Goal: Navigation & Orientation: Find specific page/section

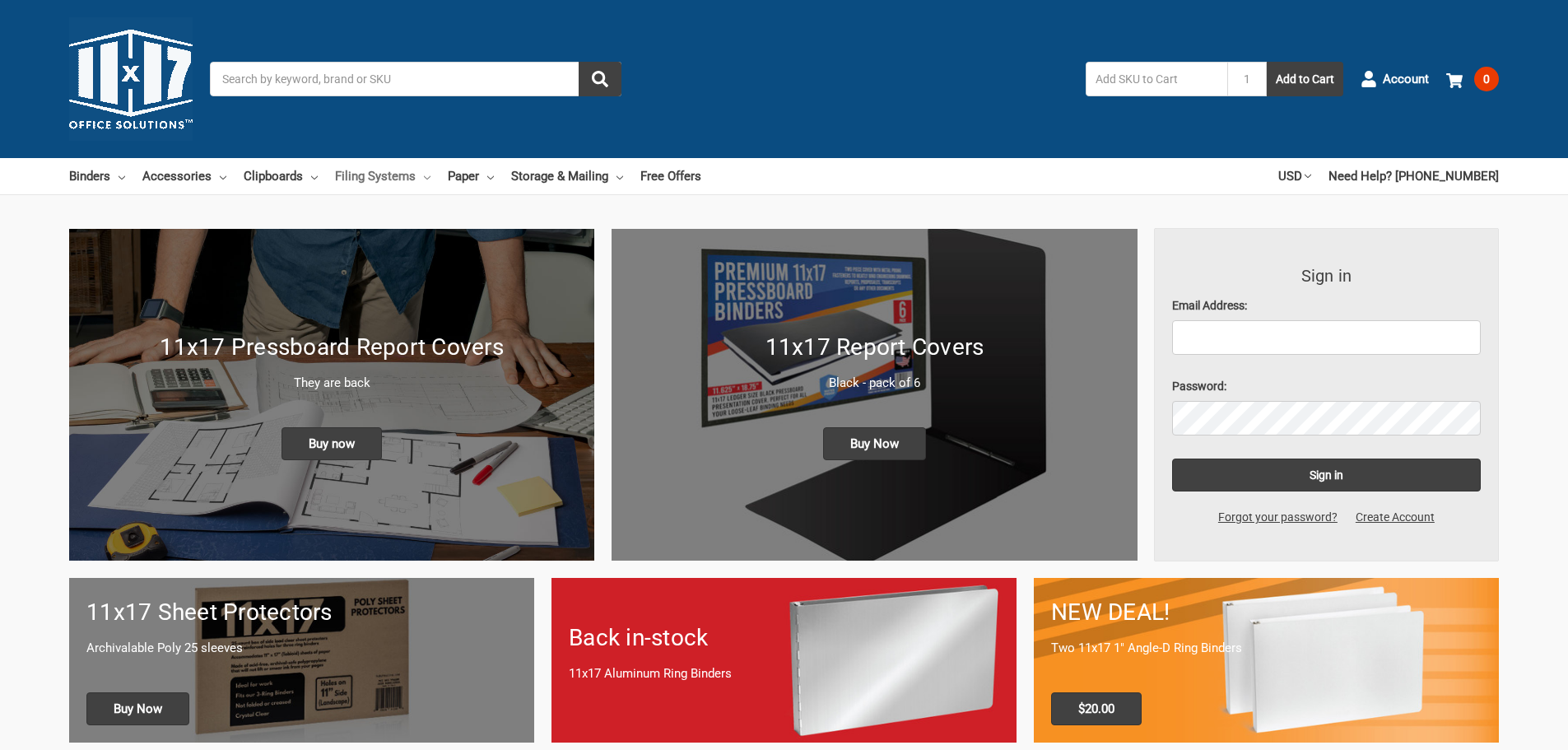
click at [351, 173] on link "Filing Systems" at bounding box center [382, 176] width 96 height 37
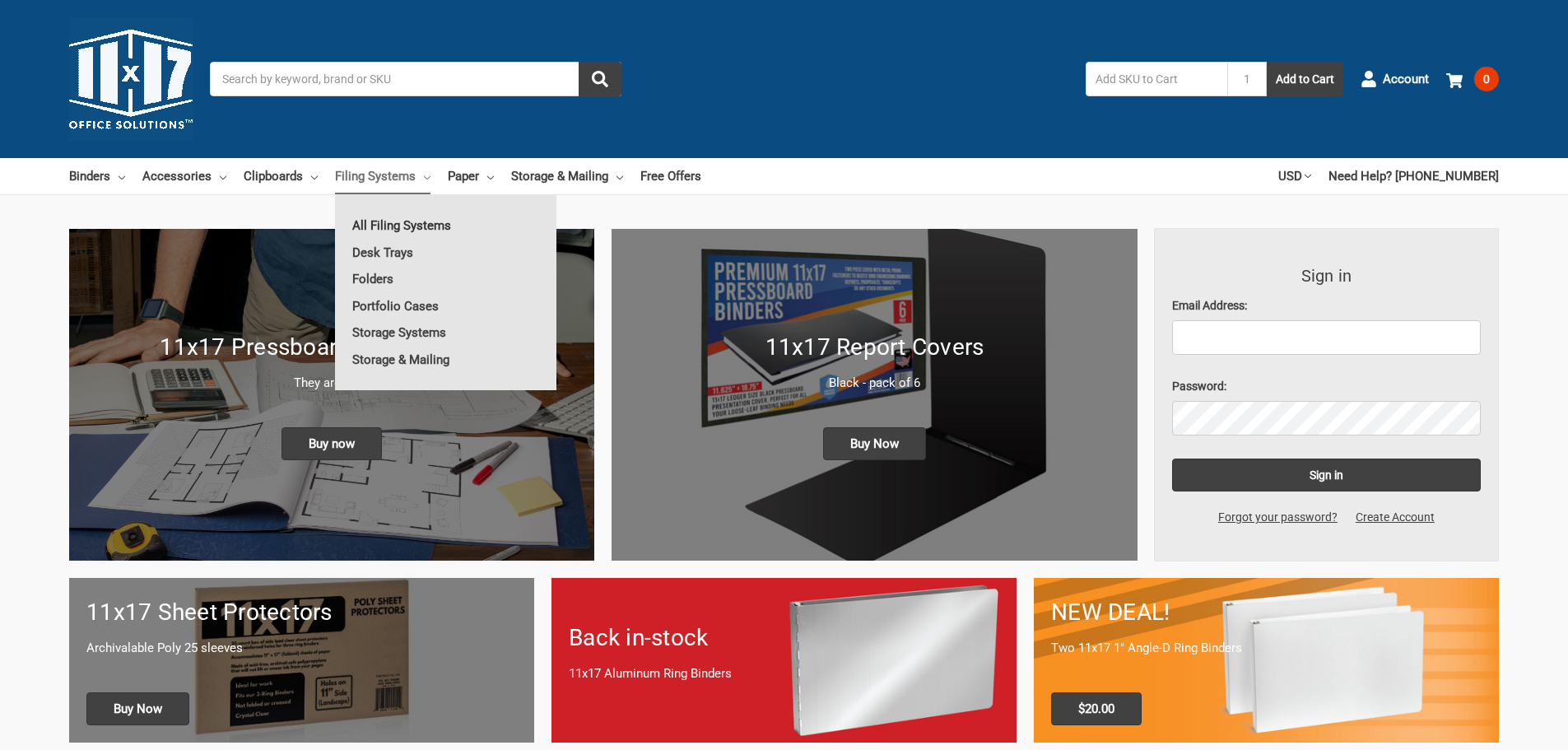
click at [396, 225] on link "All Filing Systems" at bounding box center [445, 226] width 221 height 26
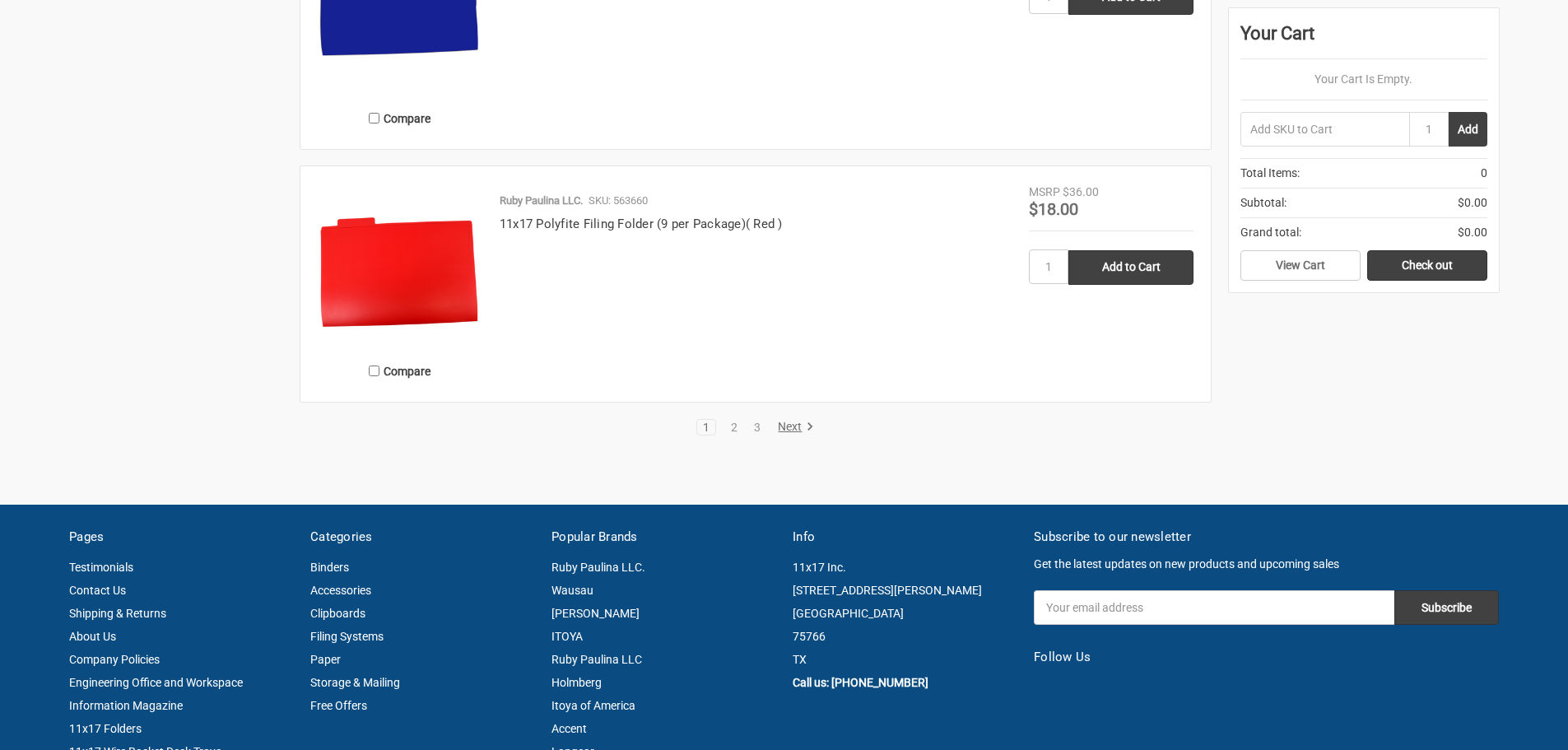
scroll to position [3458, 0]
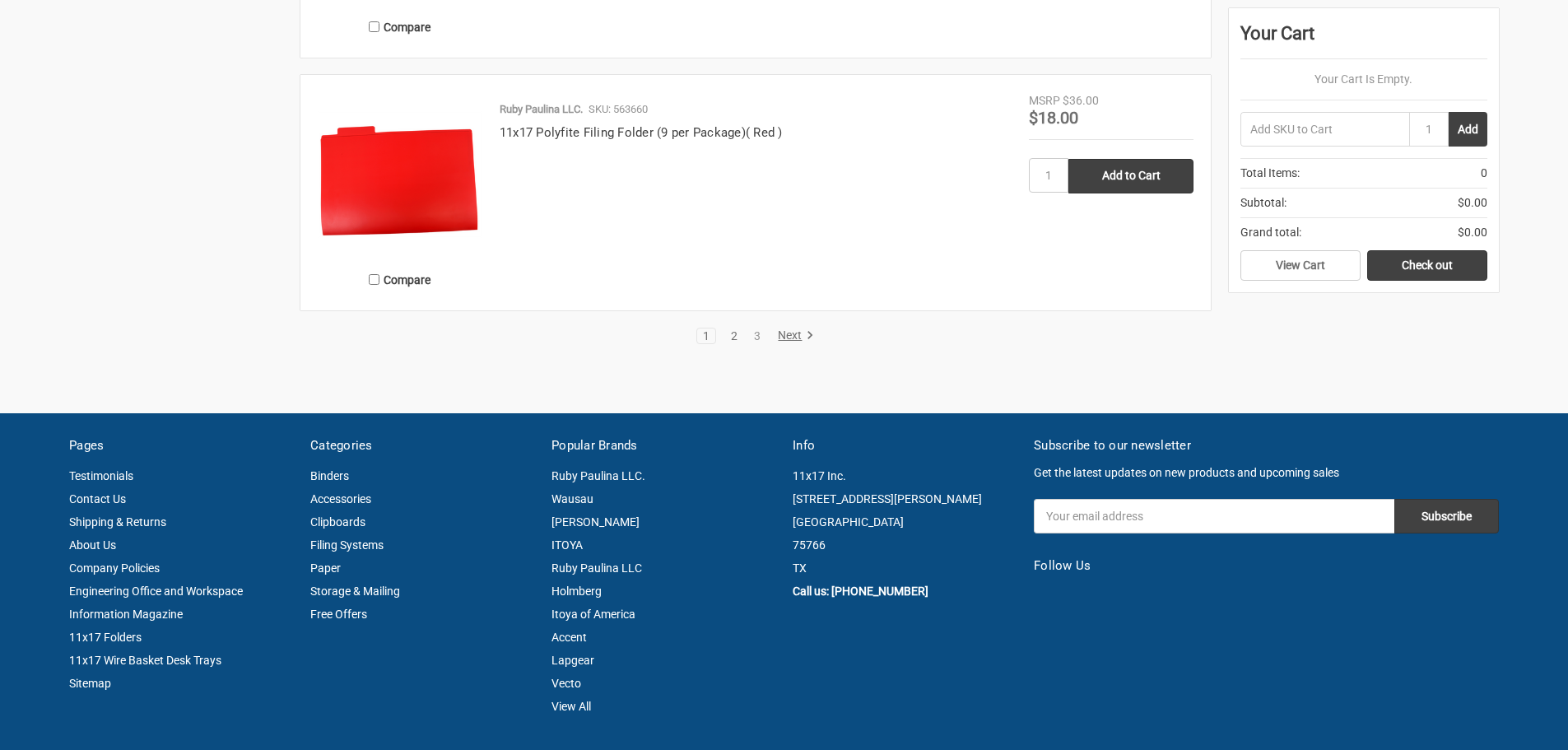
click at [732, 337] on link "2" at bounding box center [734, 336] width 18 height 11
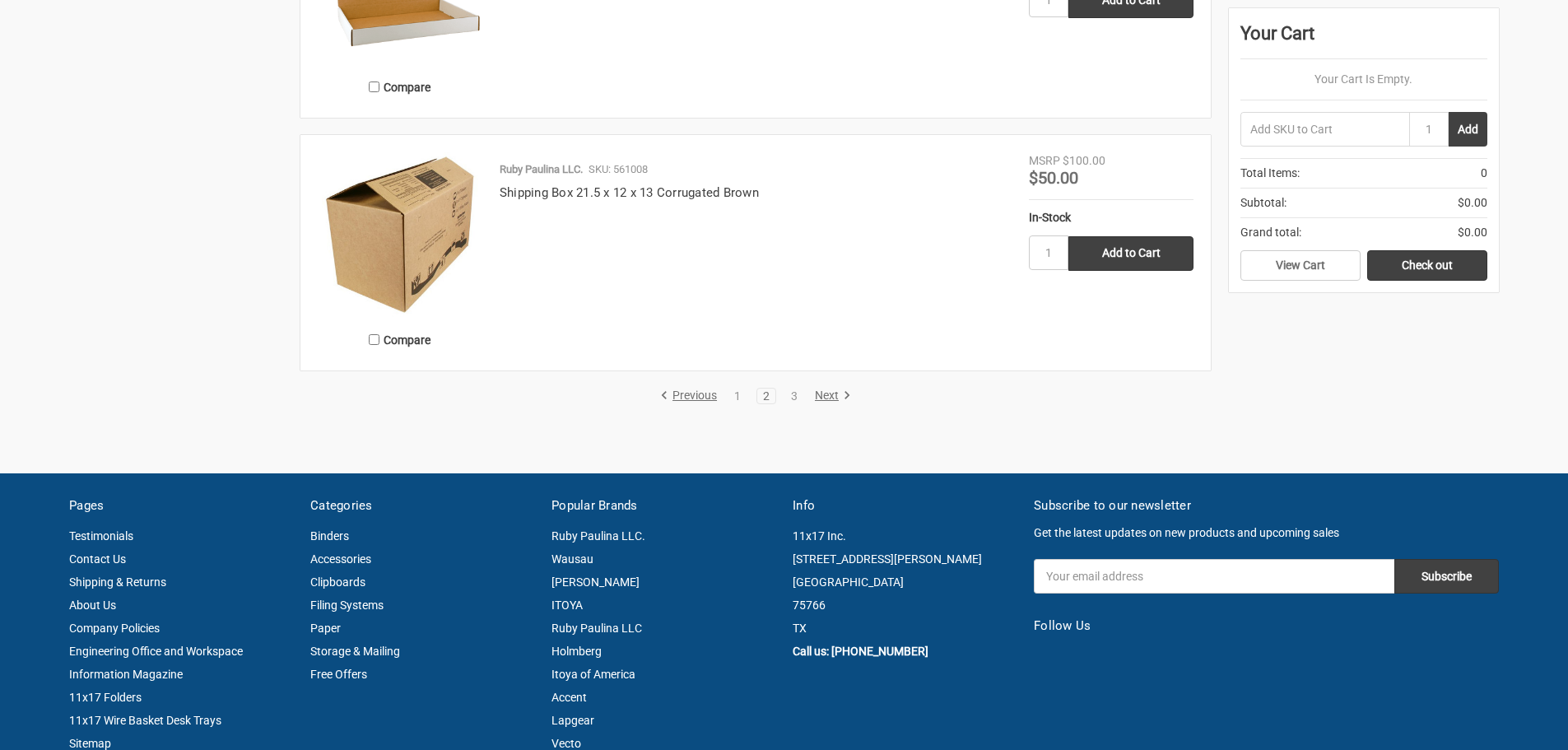
scroll to position [3293, 0]
click at [797, 396] on link "3" at bounding box center [794, 395] width 18 height 11
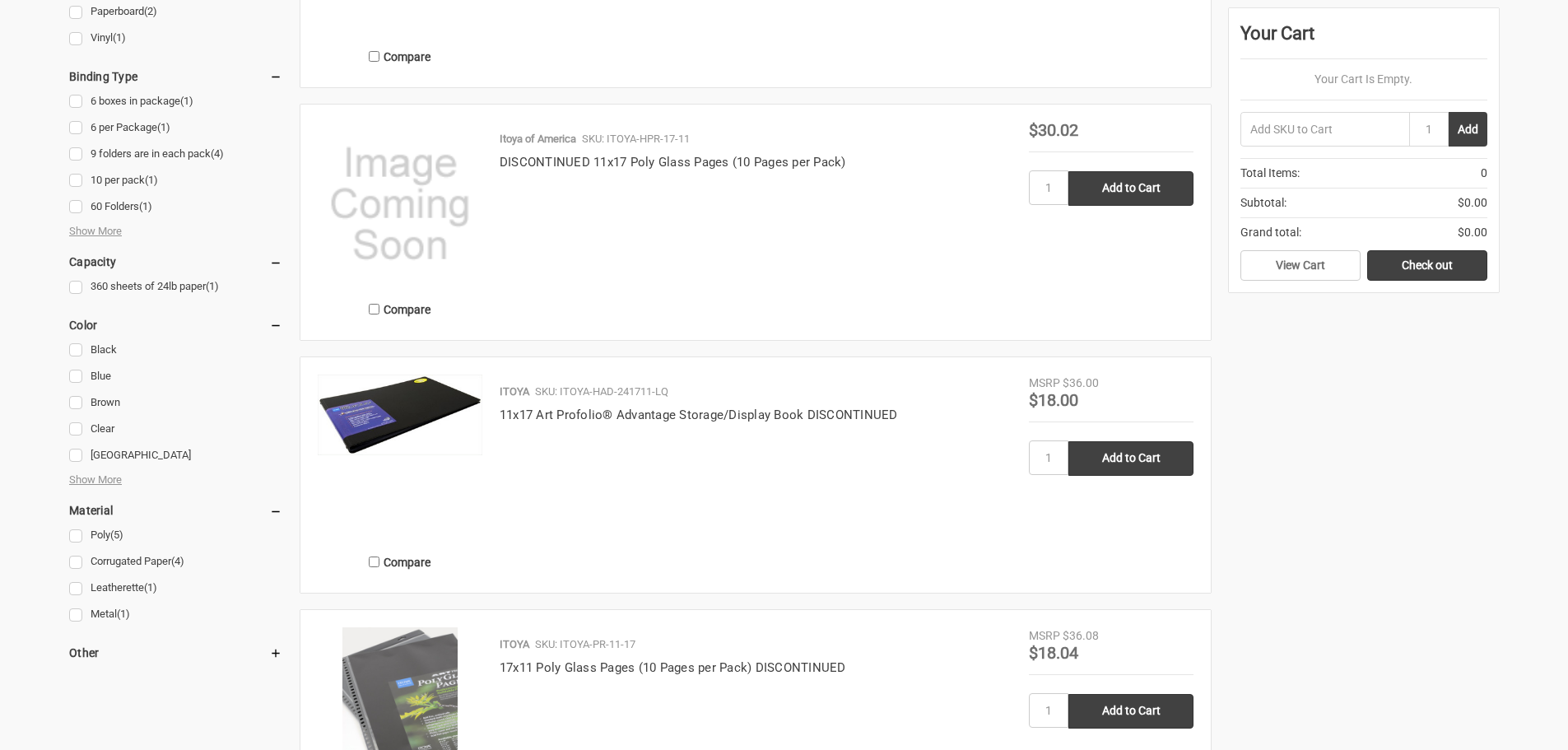
scroll to position [823, 0]
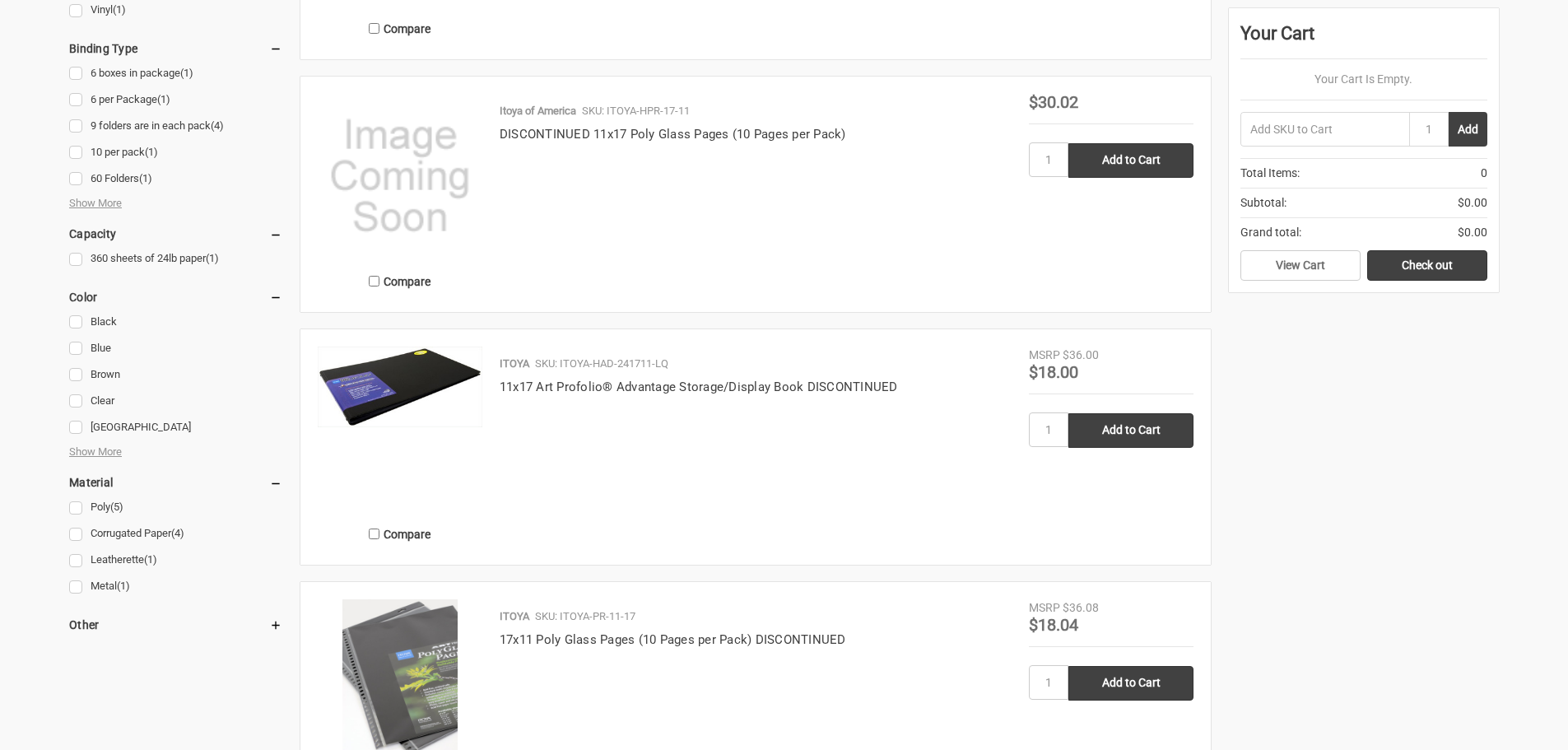
click at [76, 587] on link "Metal (1)" at bounding box center [175, 587] width 213 height 22
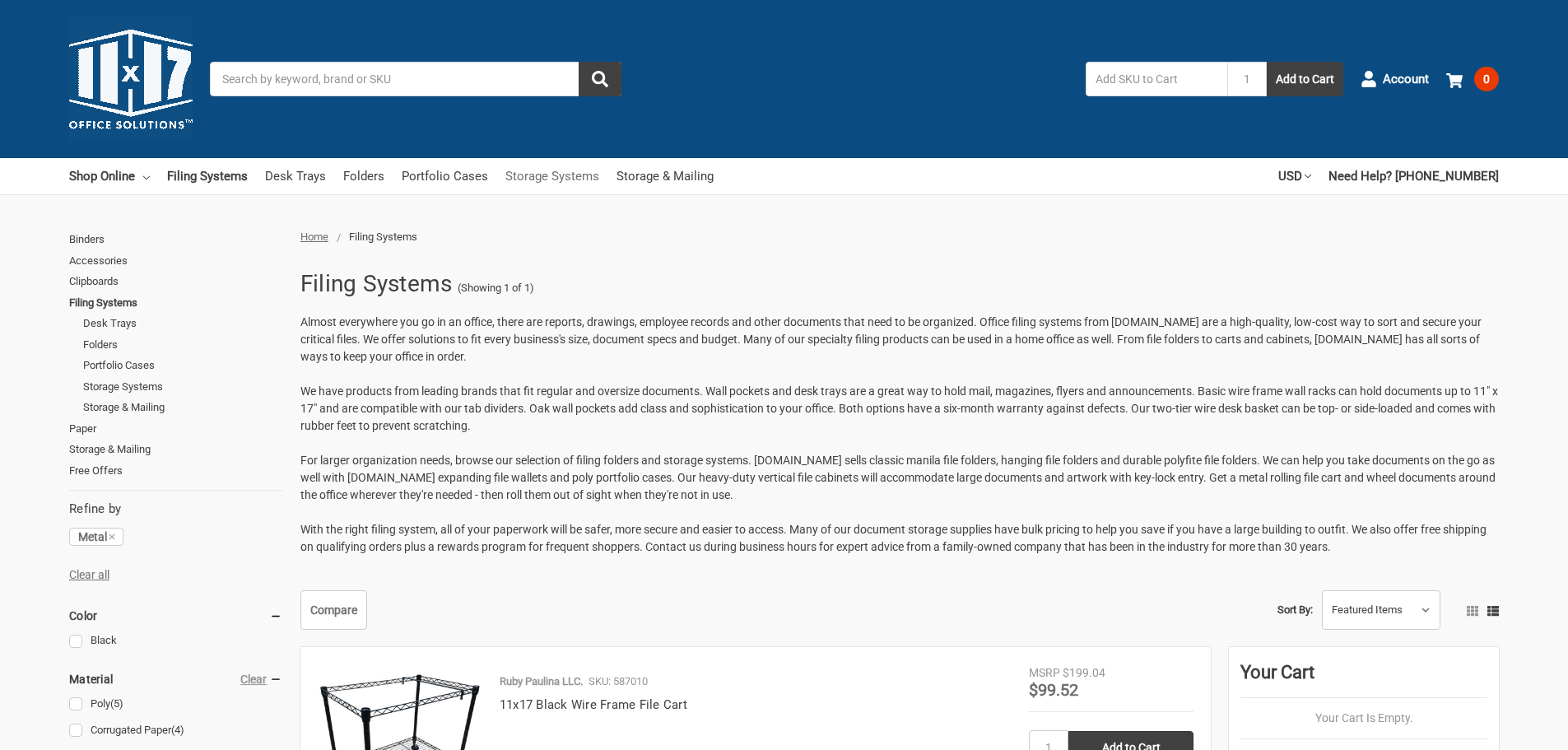
click at [540, 179] on link "Storage Systems" at bounding box center [552, 176] width 94 height 37
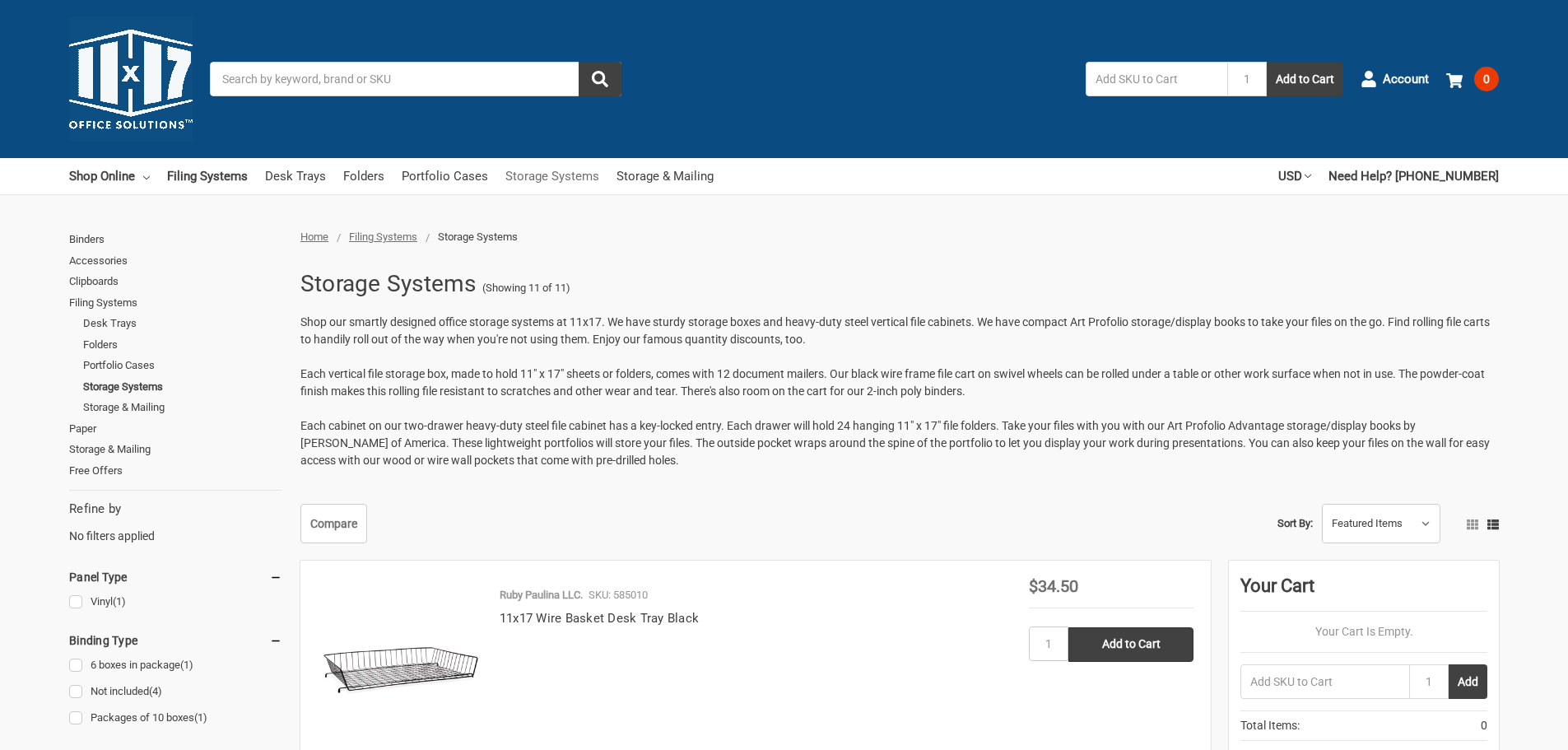
click at [522, 172] on link "Storage Systems" at bounding box center [552, 176] width 94 height 37
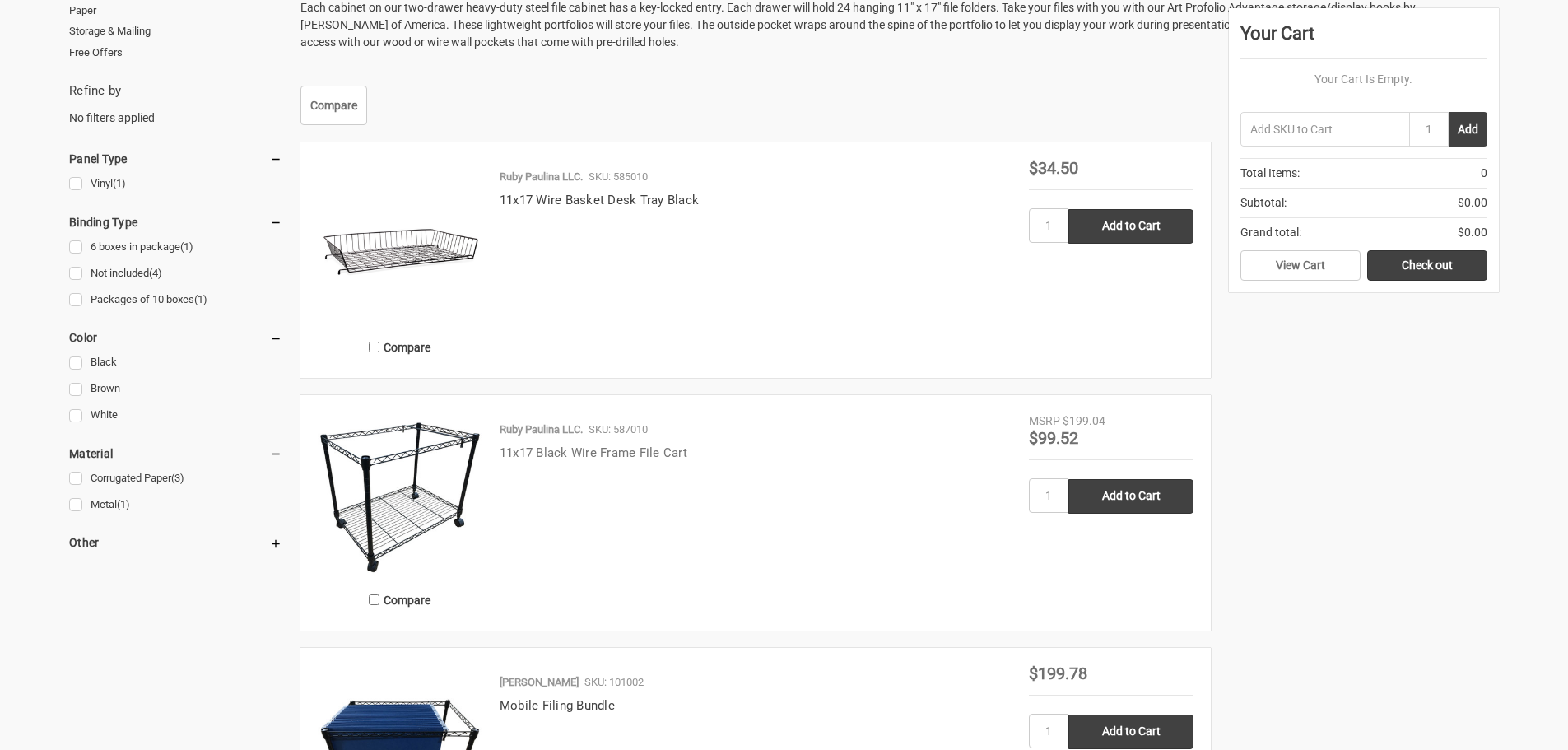
scroll to position [118, 0]
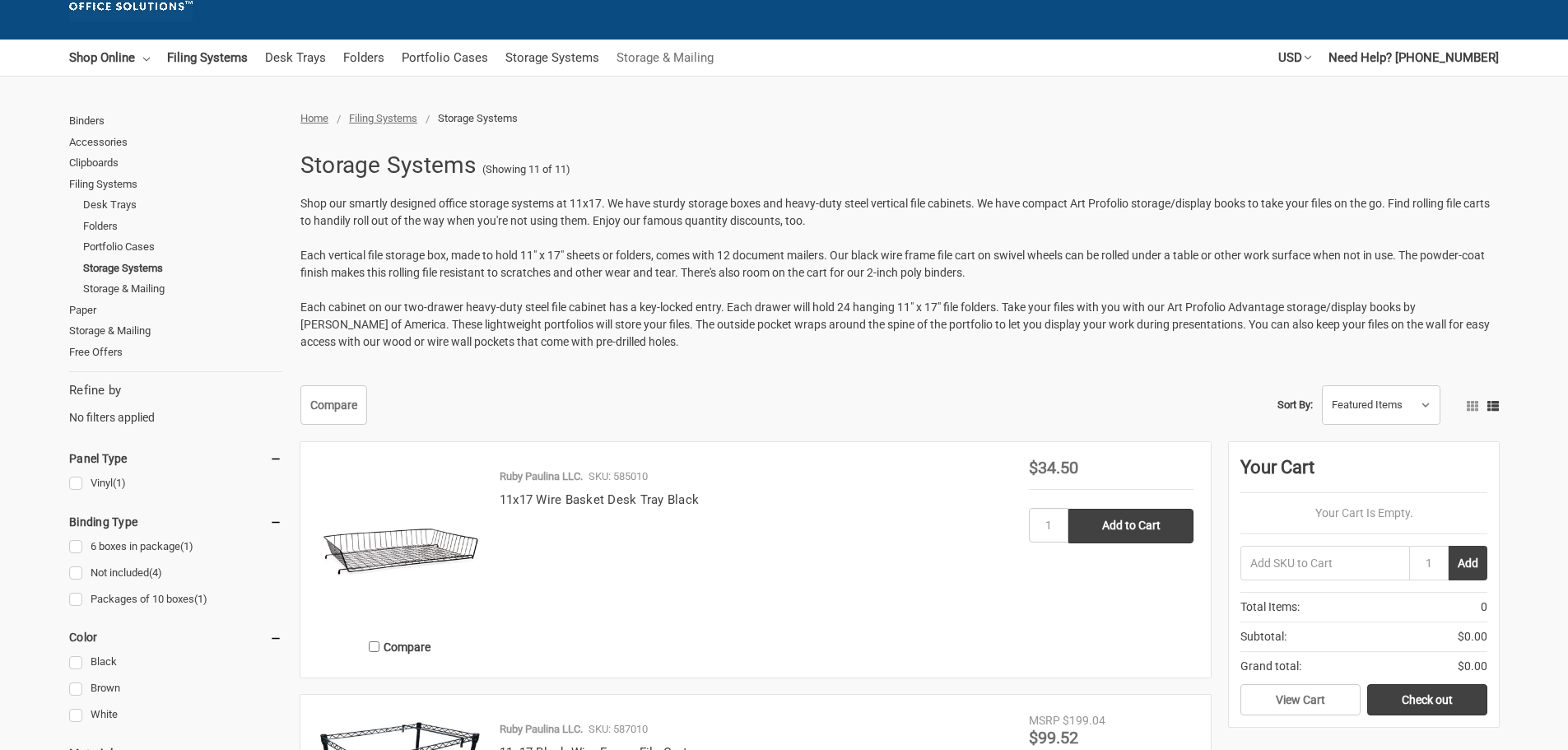
click at [635, 58] on link "Storage & Mailing" at bounding box center [665, 57] width 97 height 37
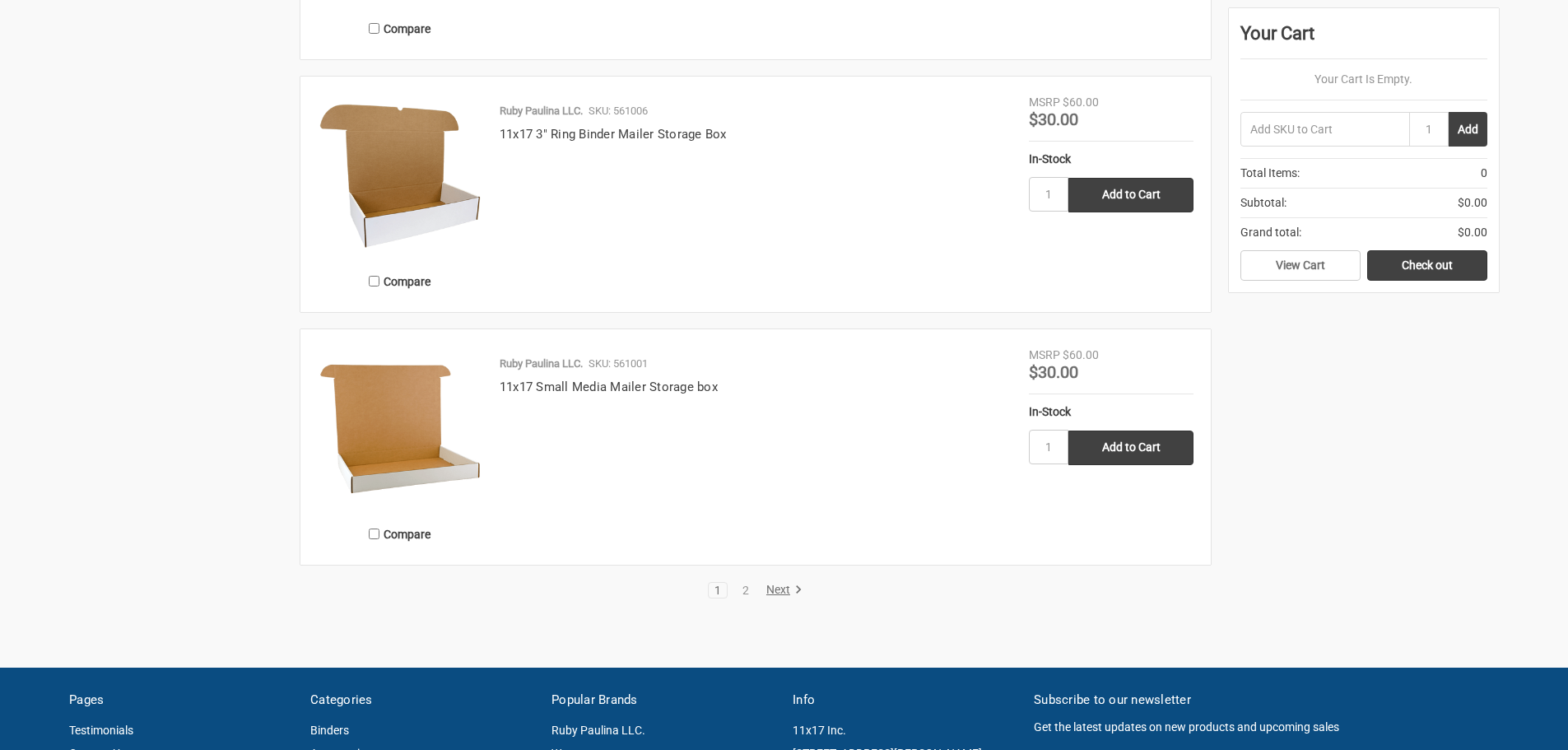
scroll to position [2799, 0]
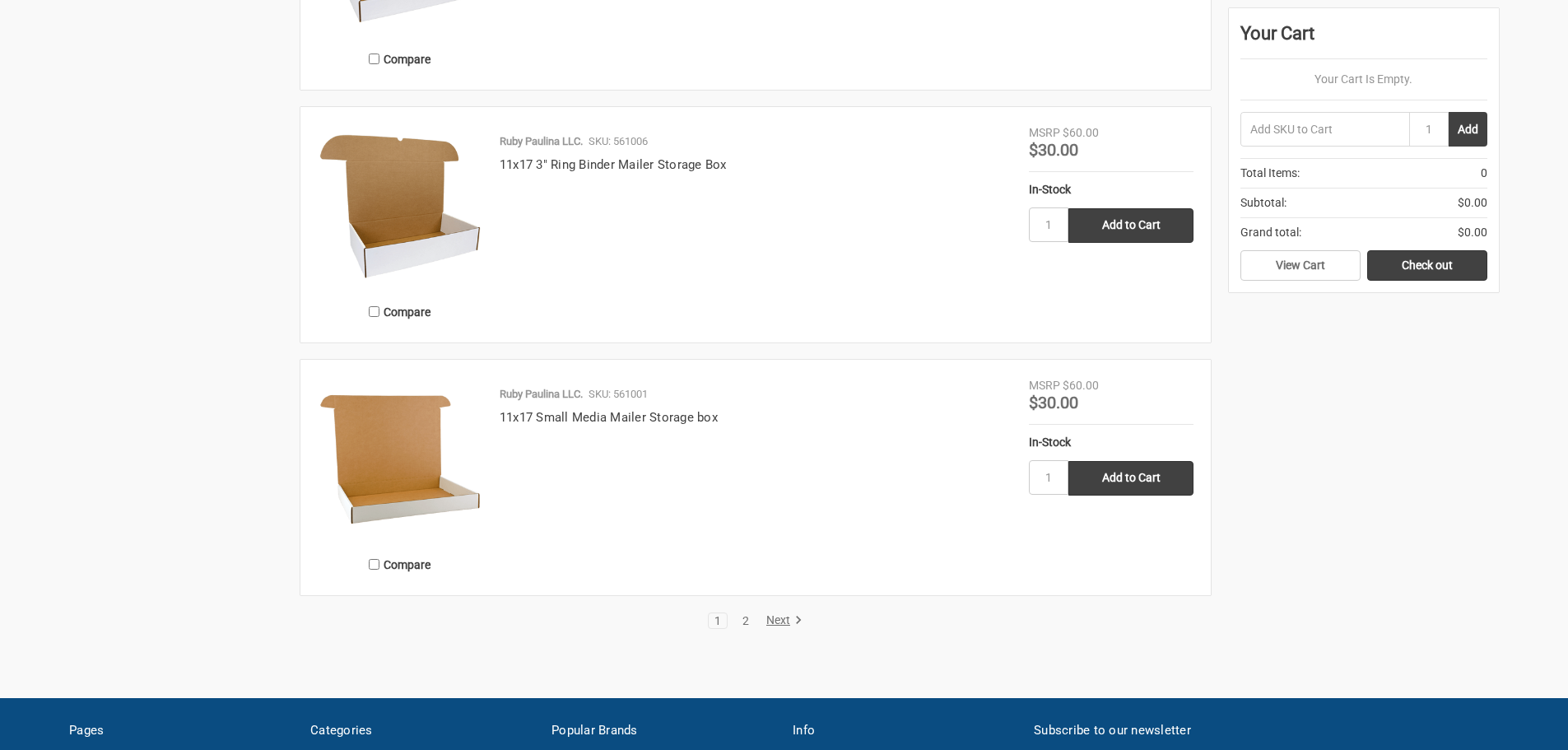
click at [745, 623] on link "2" at bounding box center [745, 621] width 18 height 11
